Goal: Understand process/instructions: Learn how to perform a task or action

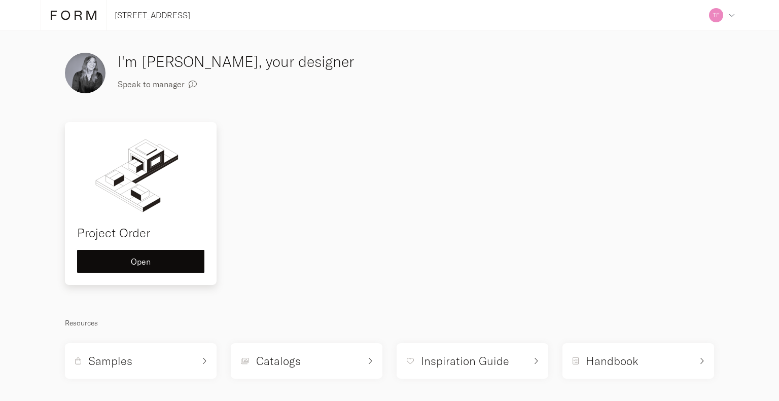
click at [142, 175] on img at bounding box center [140, 174] width 127 height 81
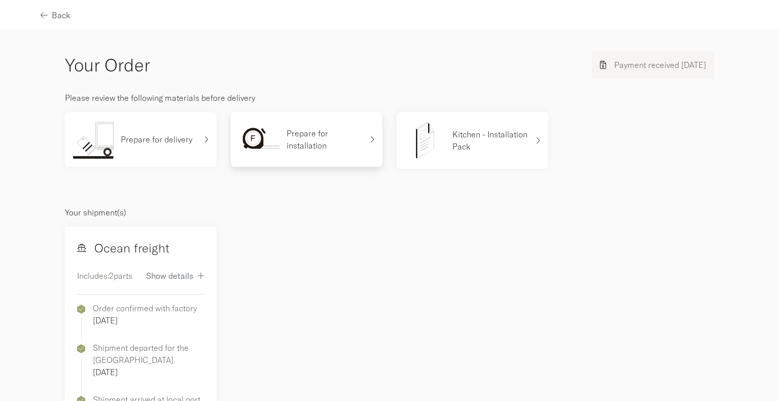
click at [316, 147] on p "Prepare for installation" at bounding box center [325, 139] width 76 height 24
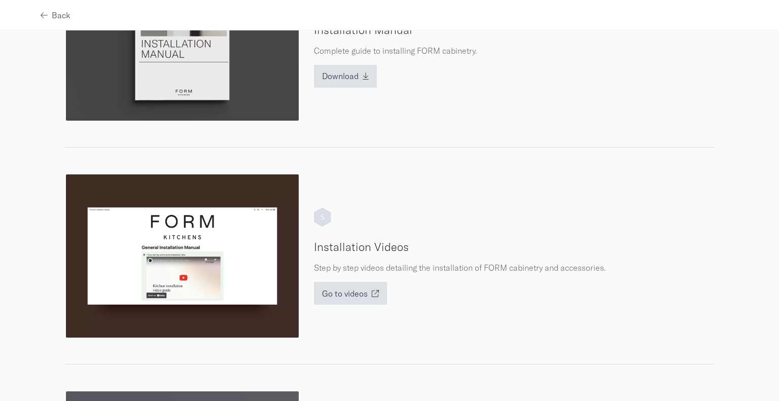
scroll to position [917, 0]
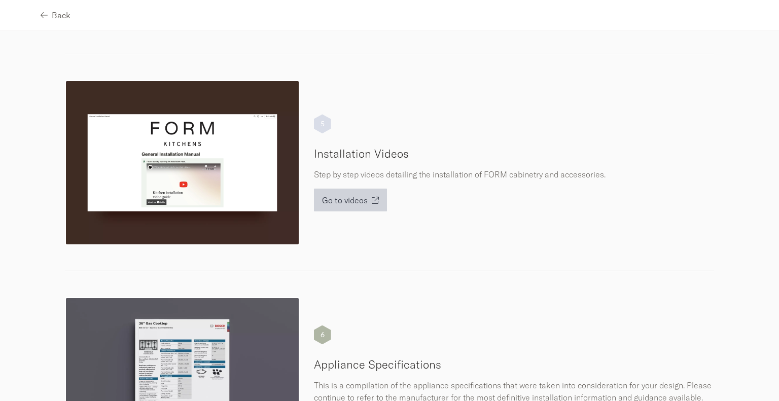
click at [350, 204] on button "Go to videos" at bounding box center [350, 200] width 73 height 23
click at [355, 201] on span "Go to videos" at bounding box center [345, 200] width 46 height 8
click at [357, 196] on span "Go to videos" at bounding box center [345, 200] width 46 height 8
